Goal: Learn about a topic

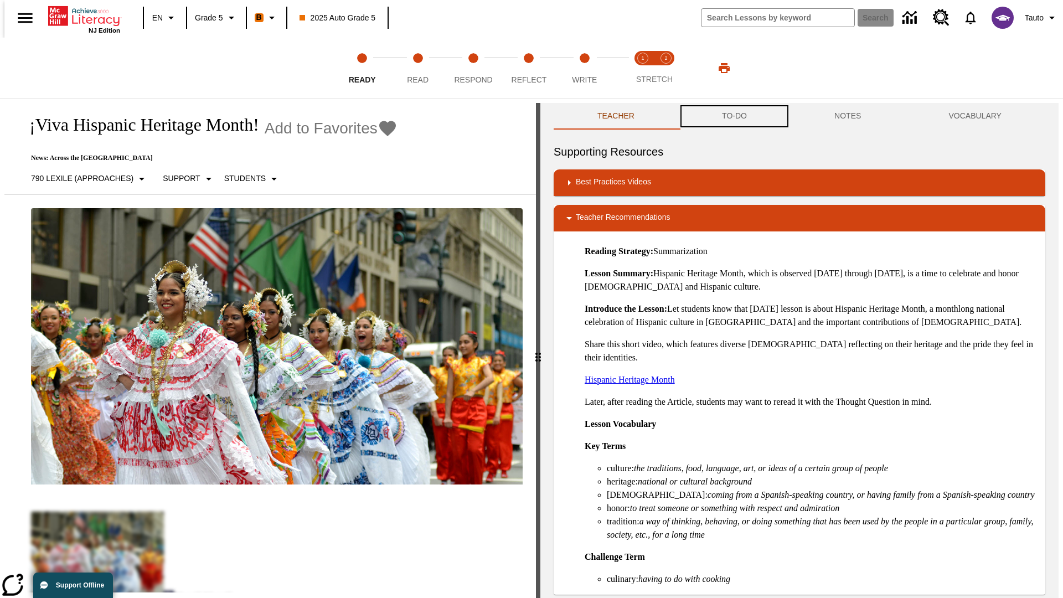
click at [733, 116] on button "TO-DO" at bounding box center [734, 116] width 112 height 27
